Goal: Task Accomplishment & Management: Manage account settings

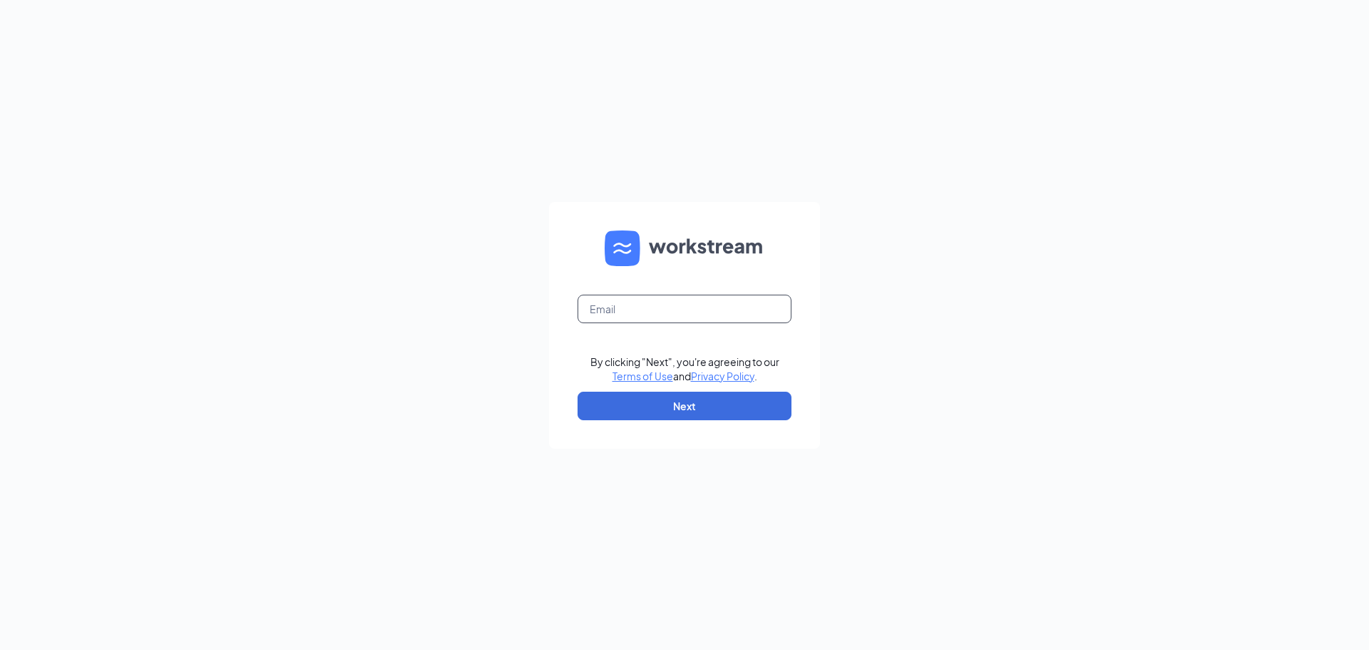
drag, startPoint x: 675, startPoint y: 302, endPoint x: 682, endPoint y: 312, distance: 11.7
click at [675, 302] on input "text" at bounding box center [685, 309] width 214 height 29
type input "[EMAIL_ADDRESS][DOMAIN_NAME]"
click at [683, 409] on button "Next" at bounding box center [685, 406] width 214 height 29
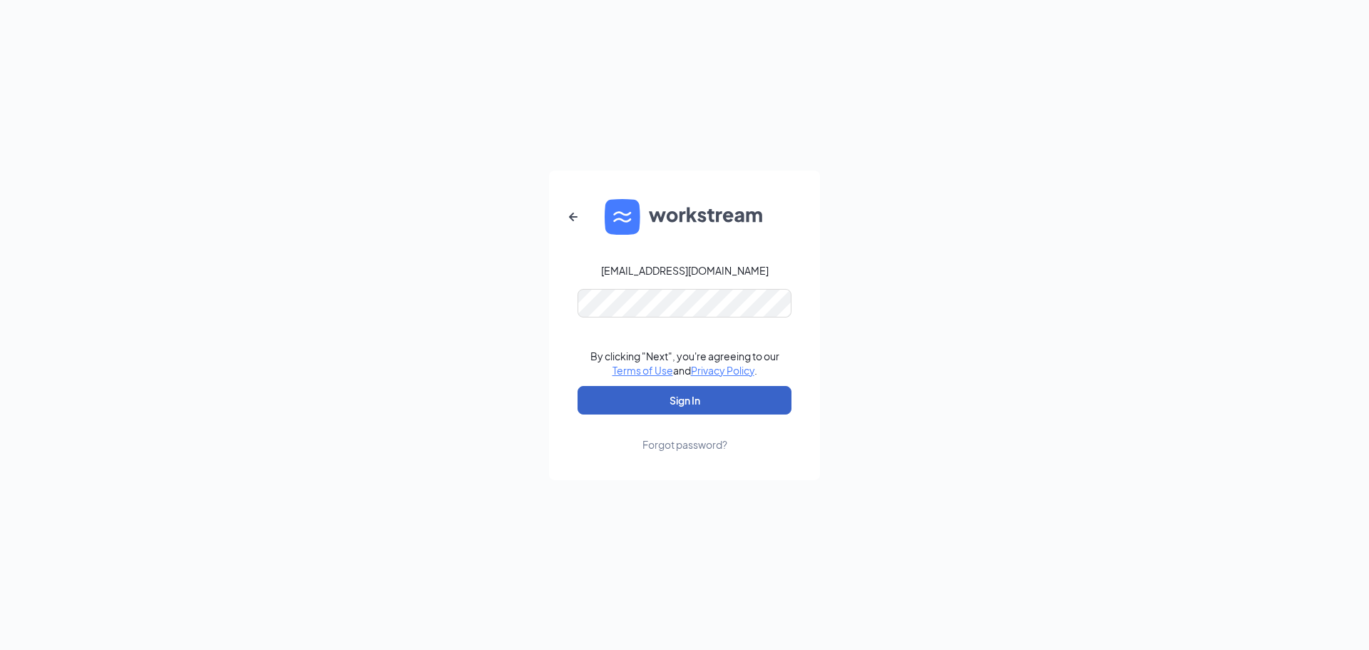
click at [688, 400] on button "Sign In" at bounding box center [685, 400] width 214 height 29
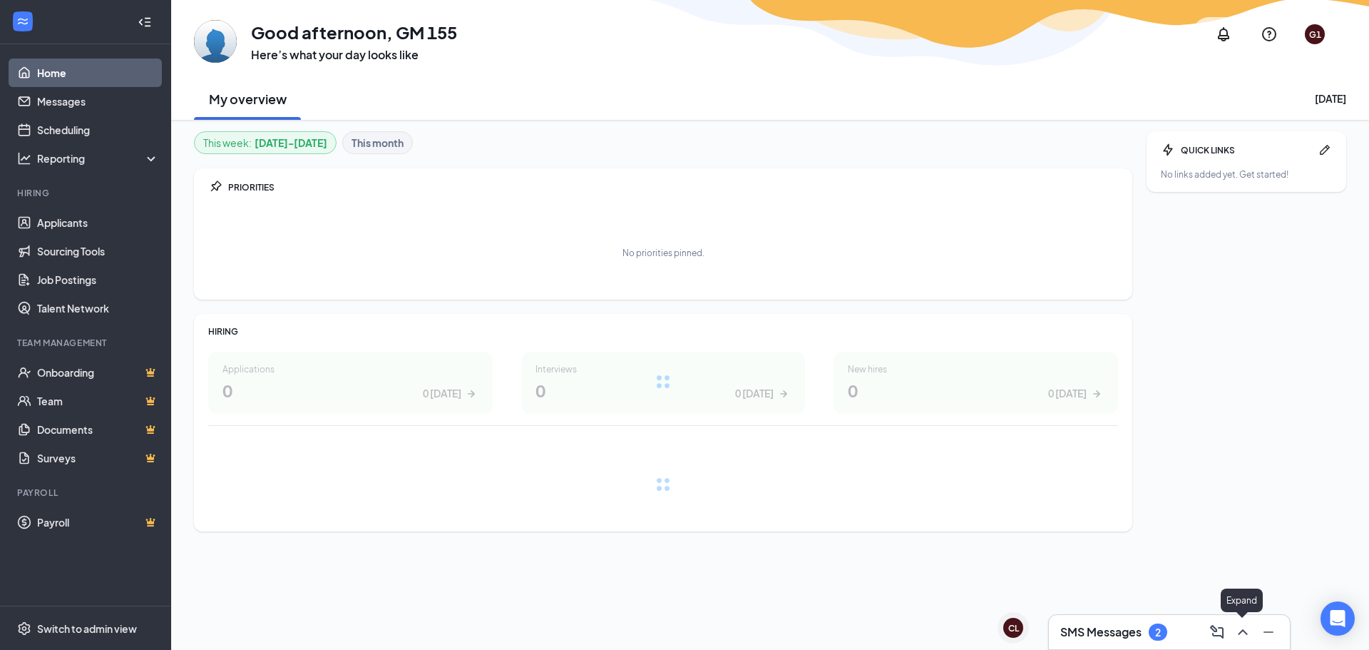
click at [1247, 629] on icon "ChevronUp" at bounding box center [1243, 631] width 17 height 17
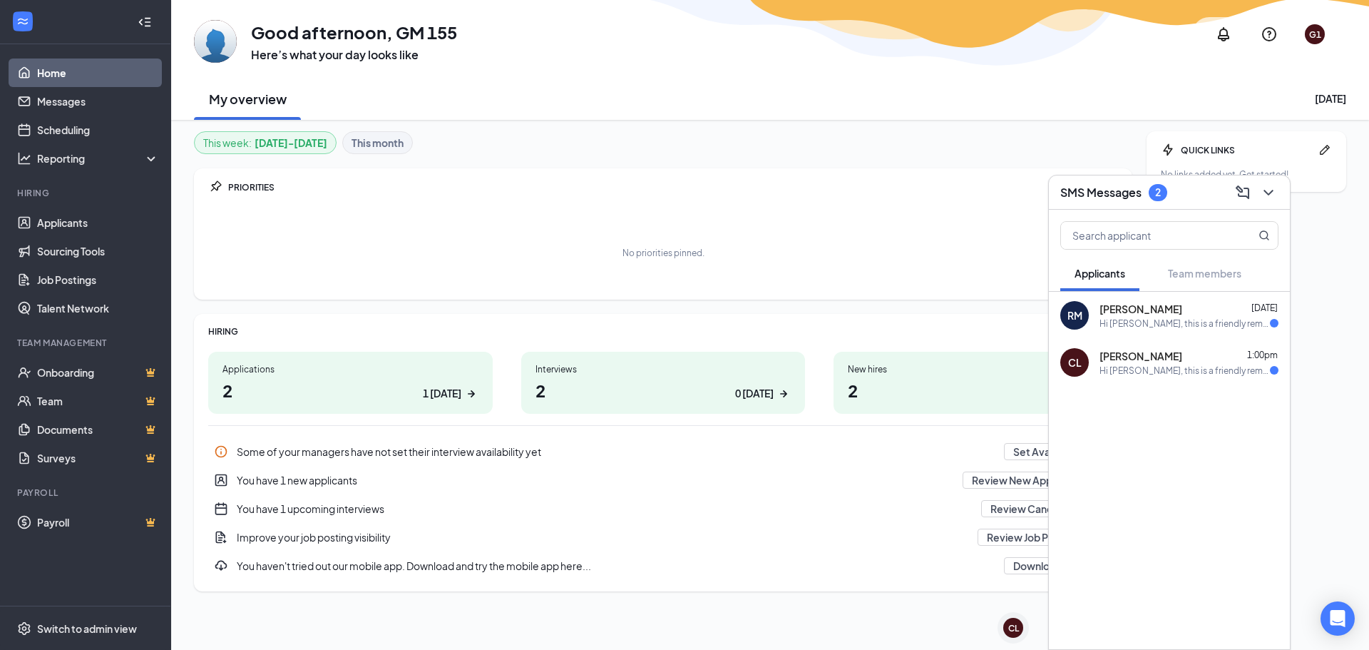
click at [1139, 367] on div "Hi [PERSON_NAME], this is a friendly reminder. Your onsite interview with [PERS…" at bounding box center [1185, 370] width 170 height 12
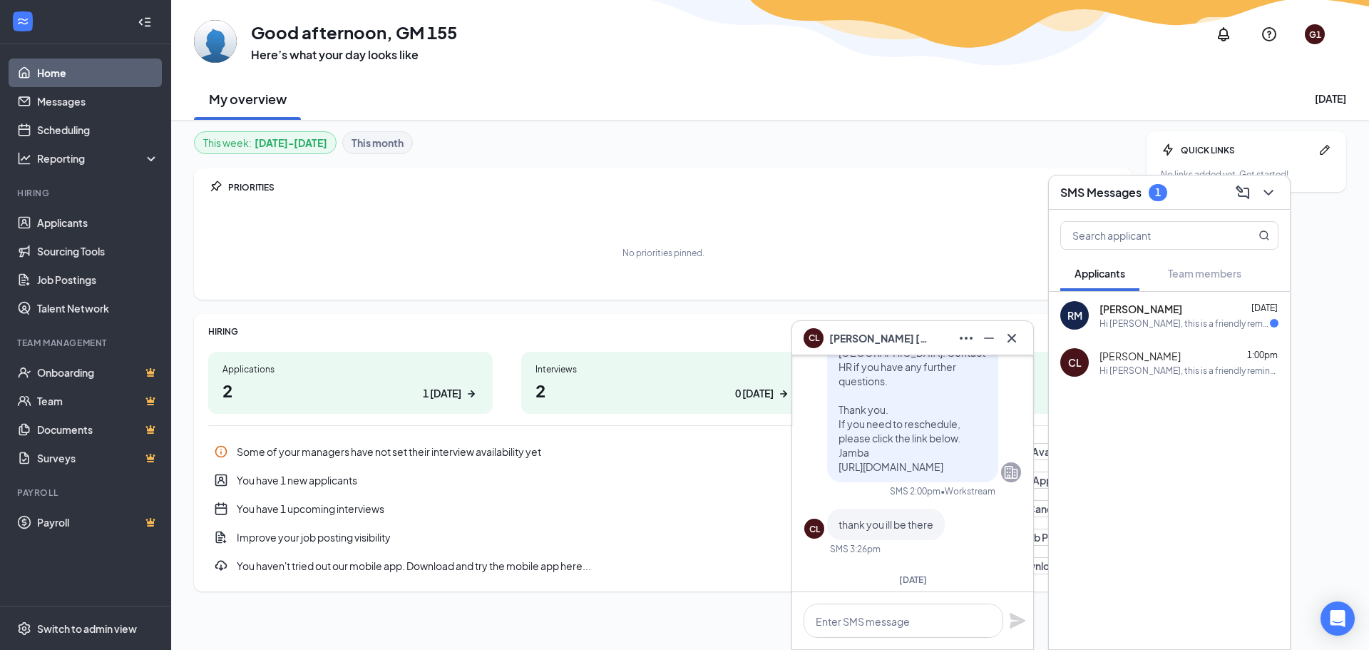
scroll to position [-357, 0]
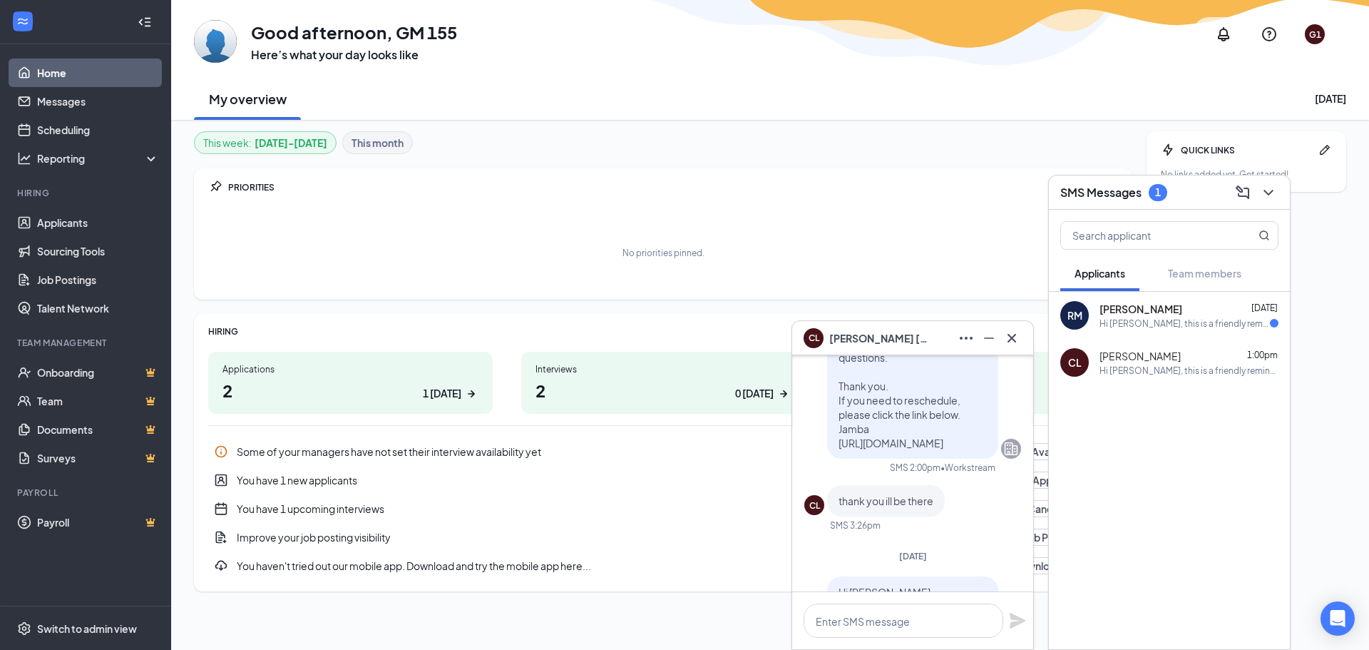
click at [1199, 306] on div "rehan masud Oct 14" at bounding box center [1189, 309] width 179 height 14
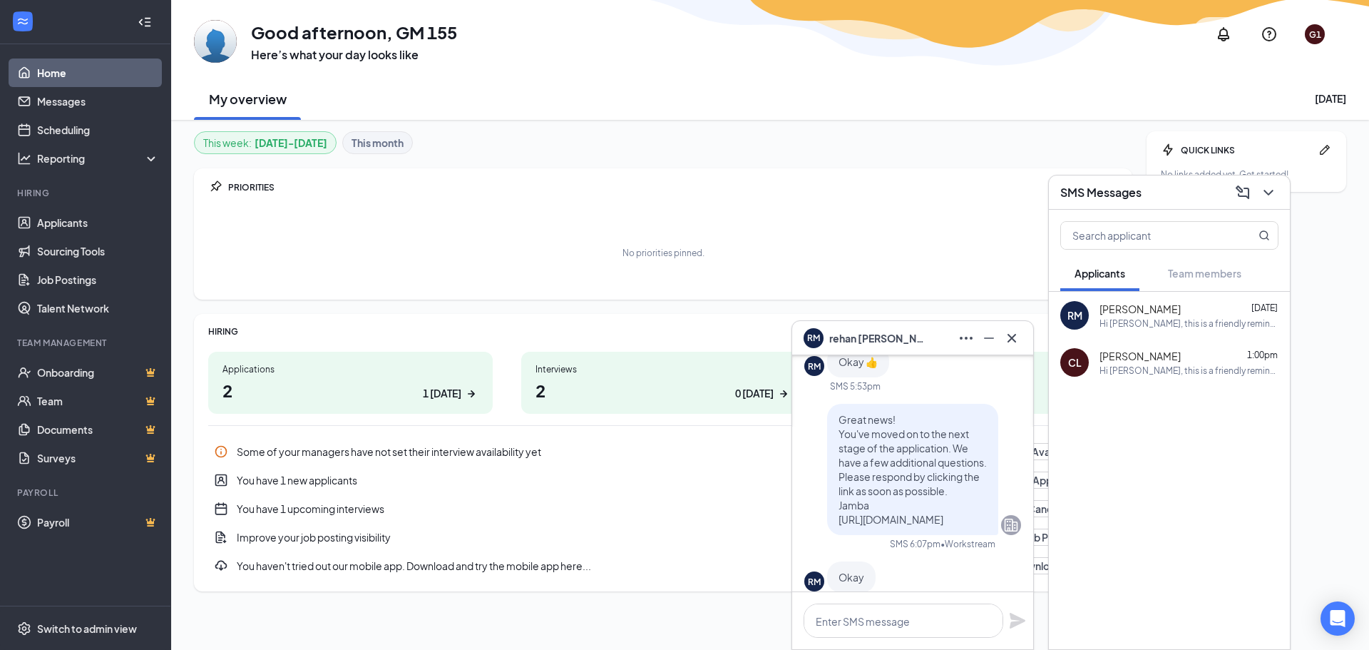
scroll to position [-285, 0]
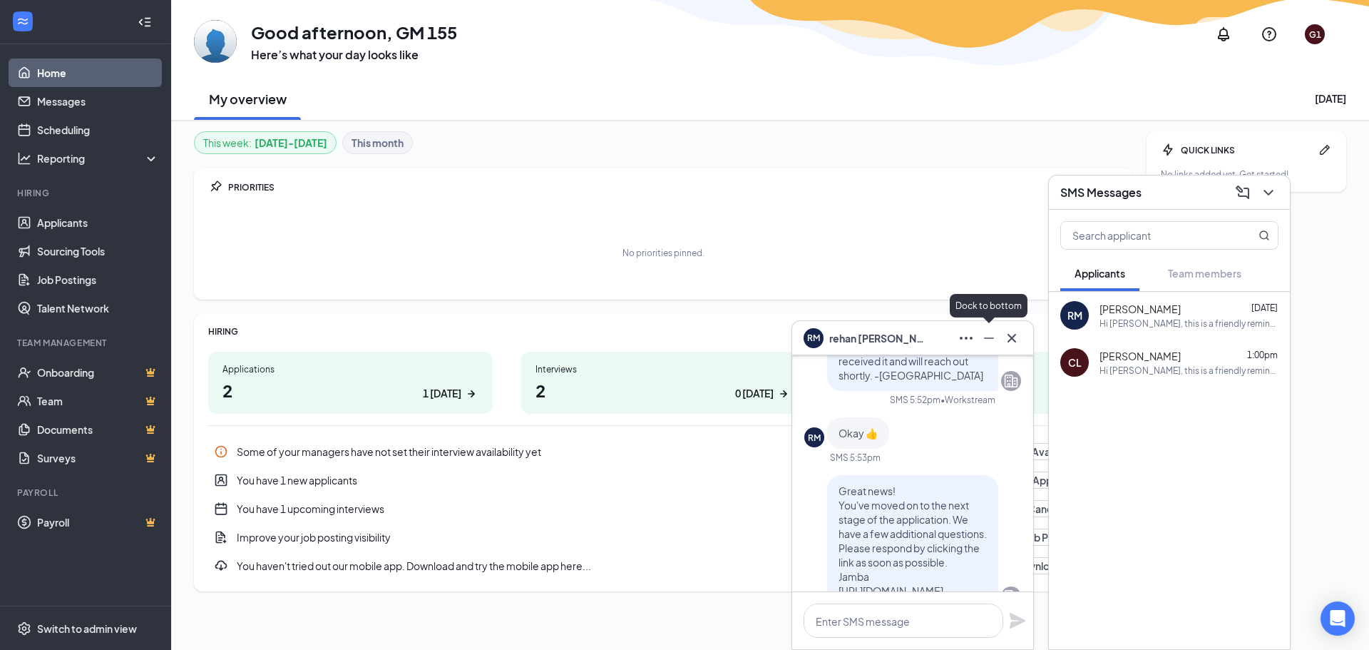
click at [985, 344] on icon "Minimize" at bounding box center [989, 338] width 17 height 17
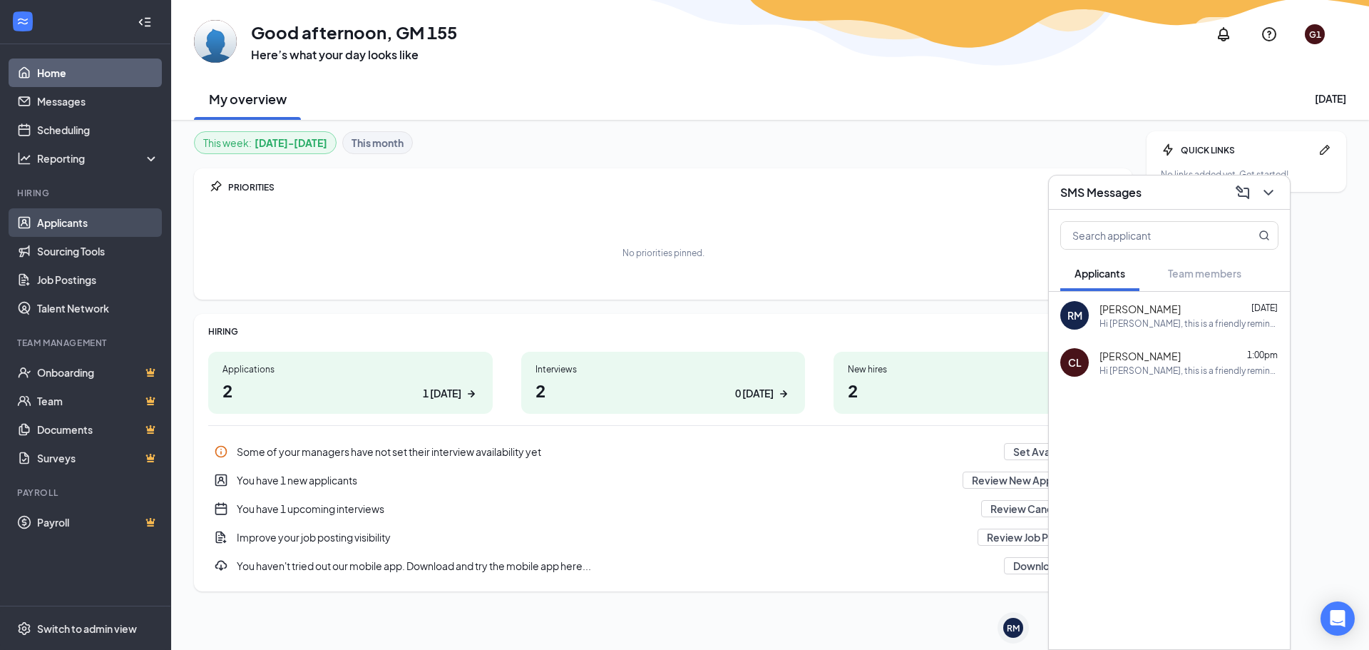
click at [100, 216] on link "Applicants" at bounding box center [98, 222] width 122 height 29
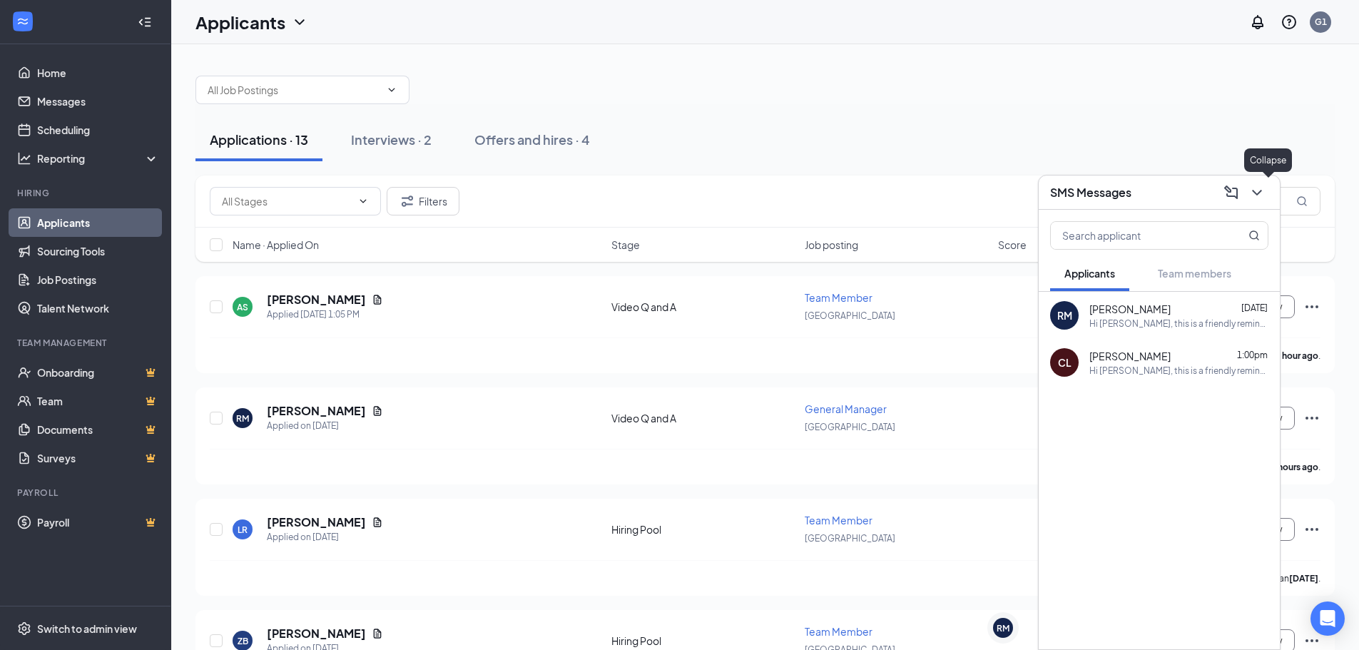
click at [1267, 193] on button at bounding box center [1256, 192] width 23 height 23
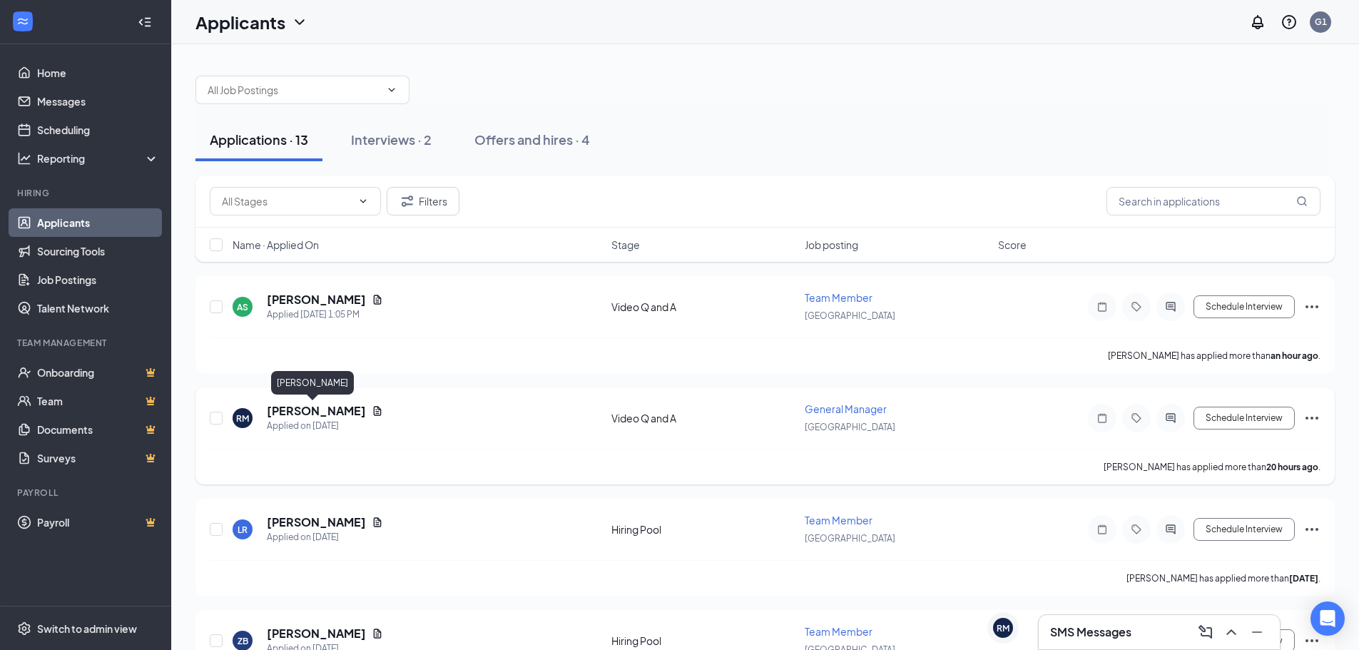
click at [307, 409] on h5 "[PERSON_NAME]" at bounding box center [316, 411] width 99 height 16
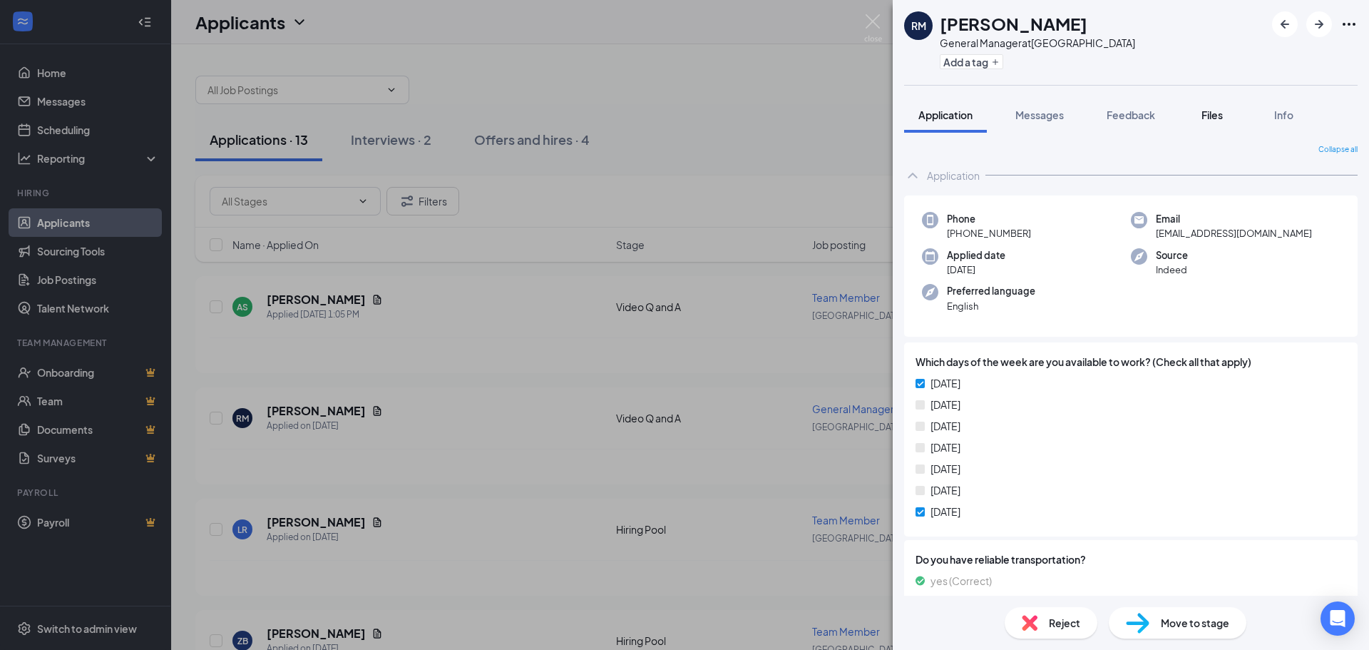
click at [1222, 113] on span "Files" at bounding box center [1212, 114] width 21 height 13
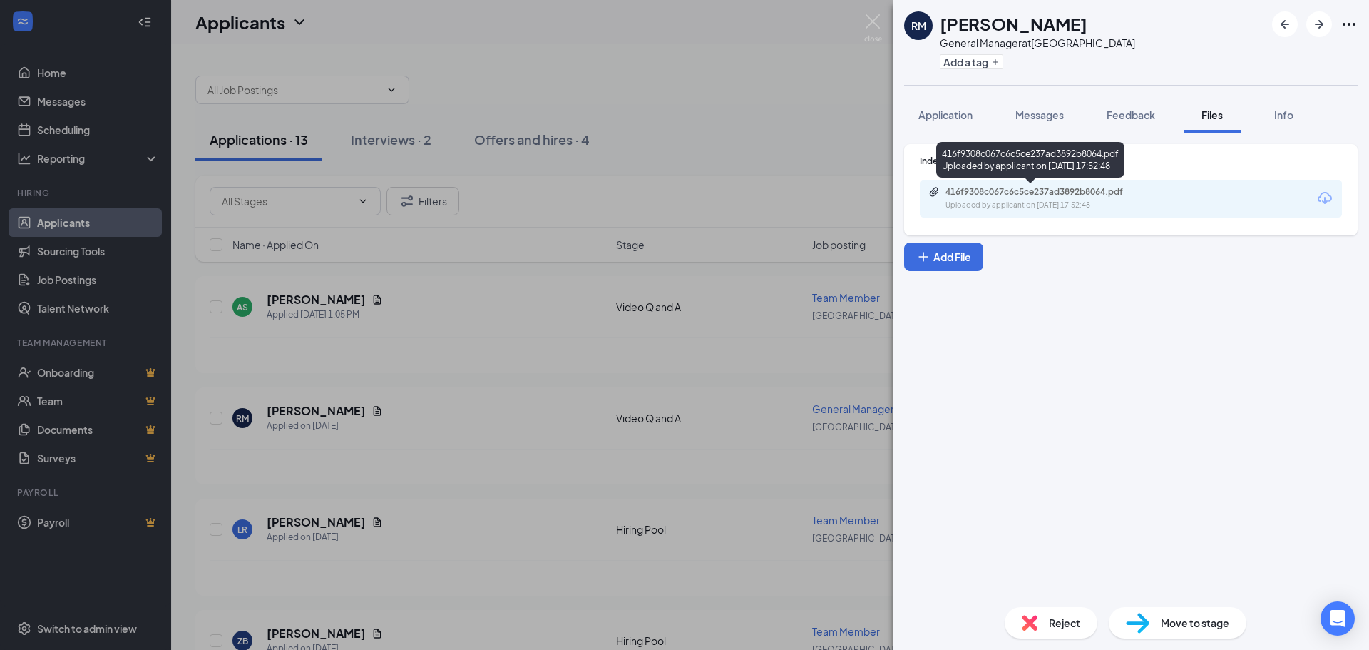
click at [1099, 191] on div "416f9308c067c6c5ce237ad3892b8064.pdf" at bounding box center [1046, 191] width 200 height 11
click at [1033, 621] on img at bounding box center [1030, 623] width 16 height 16
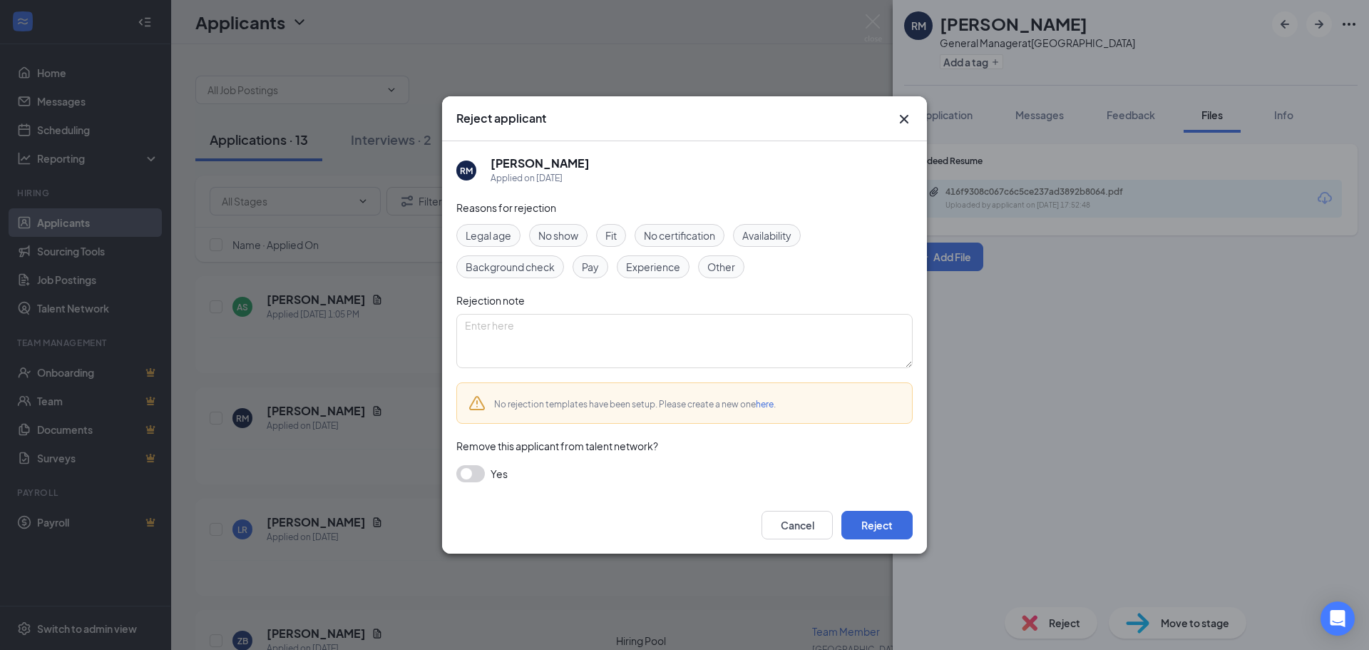
click at [665, 265] on span "Experience" at bounding box center [653, 267] width 54 height 16
click at [758, 238] on span "Availability" at bounding box center [766, 236] width 49 height 16
click at [871, 529] on button "Reject" at bounding box center [877, 525] width 71 height 29
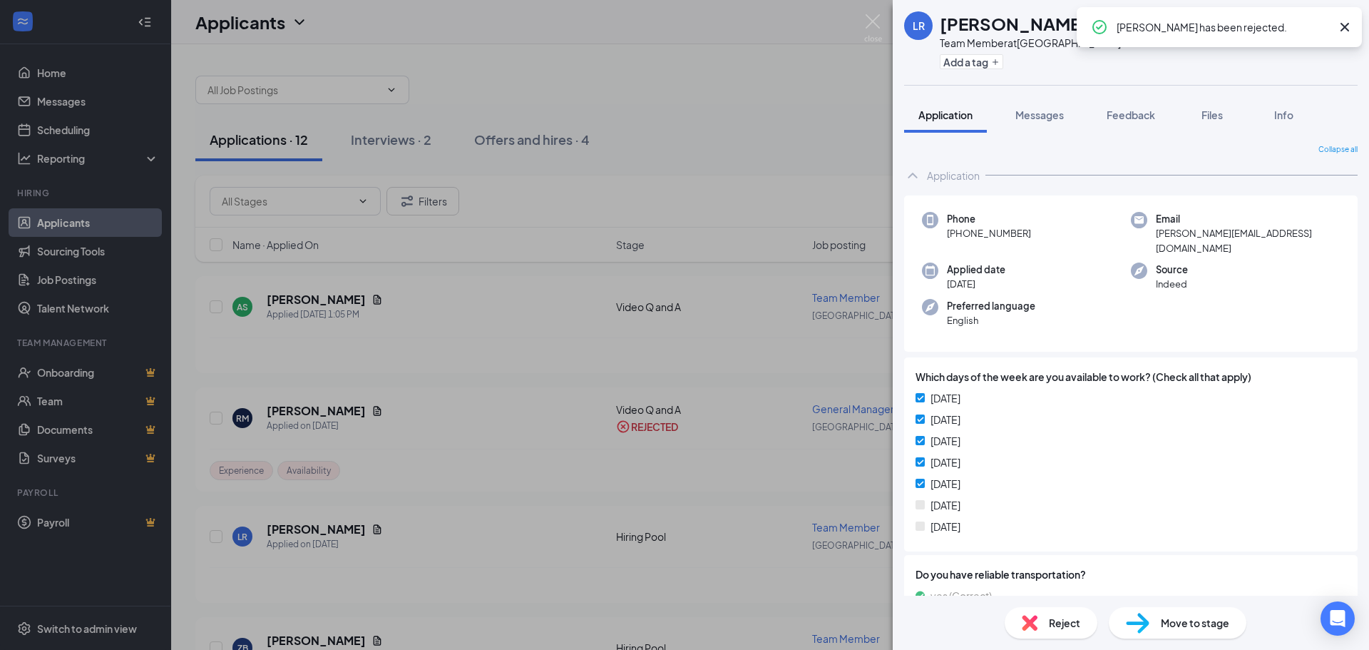
click at [1351, 29] on icon "Cross" at bounding box center [1345, 27] width 17 height 17
click at [879, 22] on img at bounding box center [873, 28] width 18 height 28
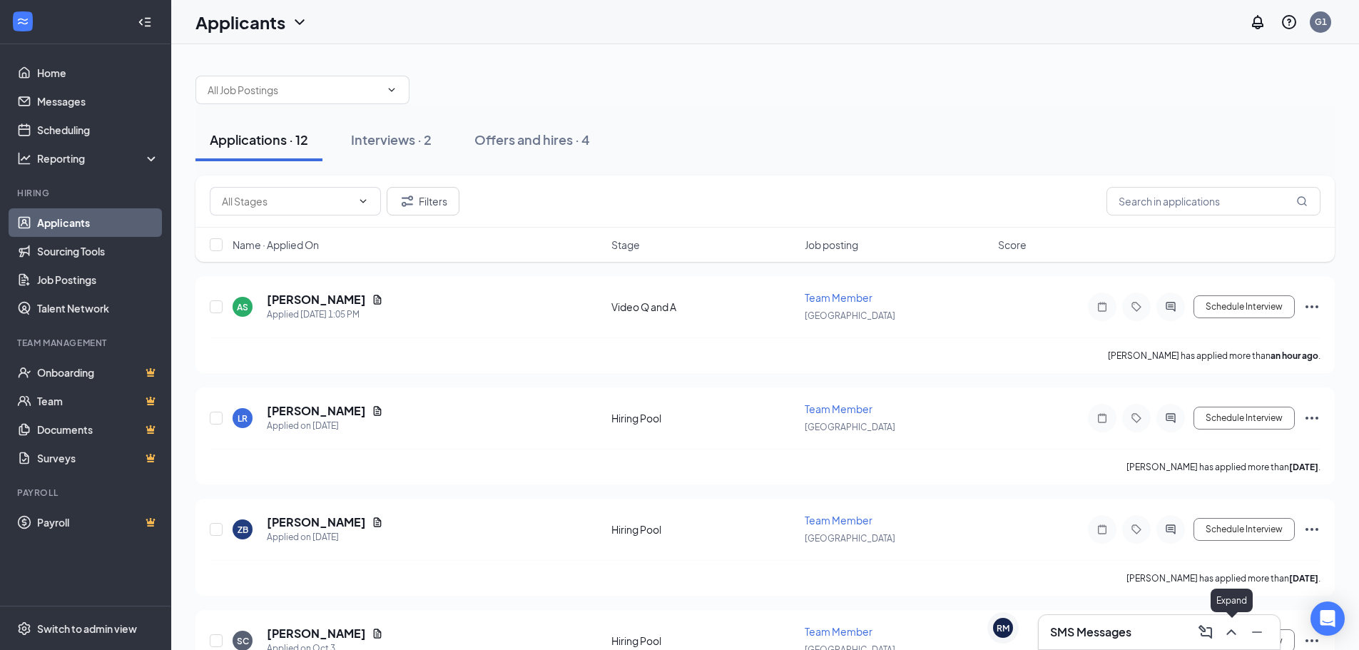
click at [1227, 630] on icon "ChevronUp" at bounding box center [1230, 631] width 17 height 17
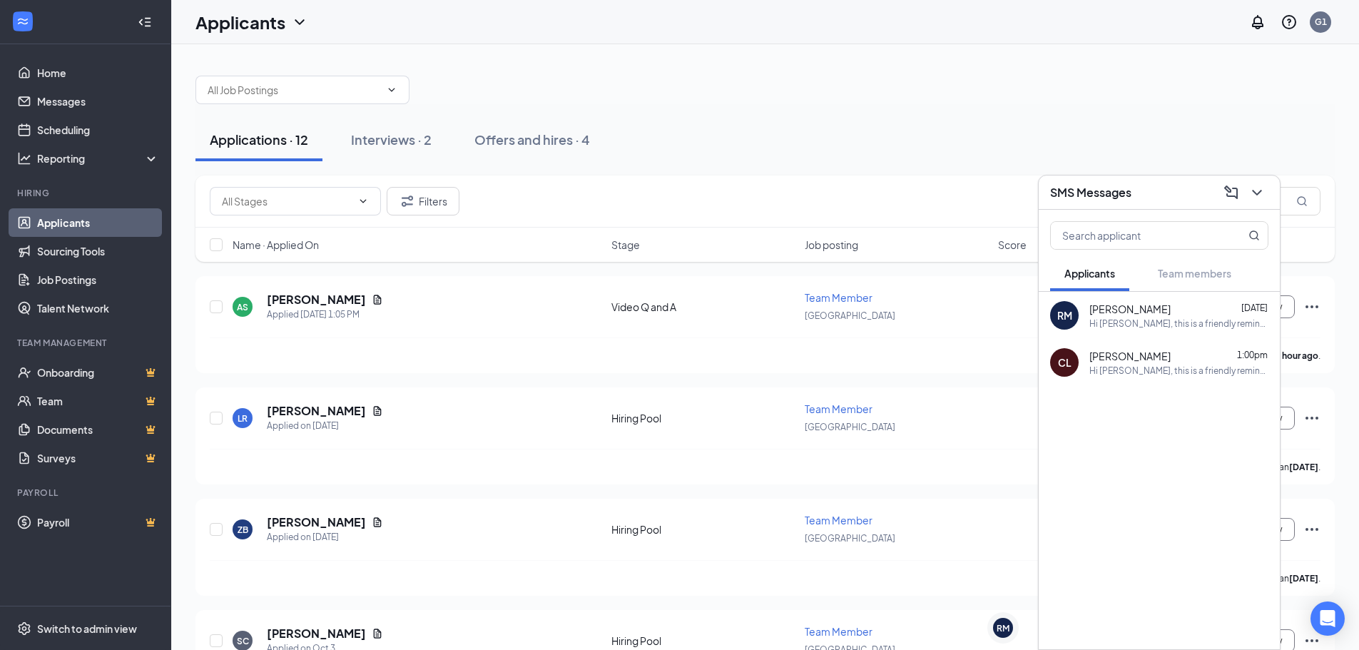
click at [813, 107] on div "Applications · 12 Interviews · 2 Offers and hires · 4" at bounding box center [764, 139] width 1139 height 71
click at [1255, 195] on icon "ChevronDown" at bounding box center [1256, 192] width 17 height 17
